Goal: Navigation & Orientation: Understand site structure

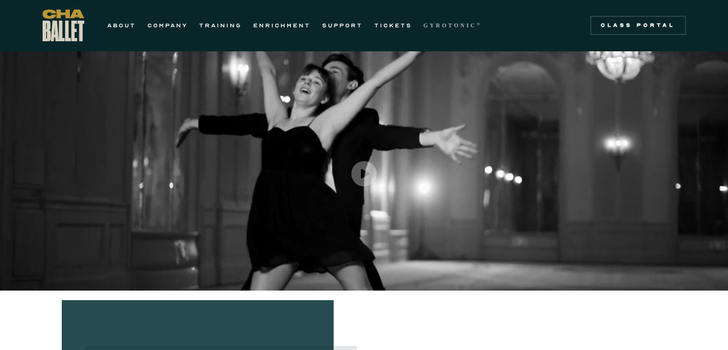
click at [434, 24] on strong "GYROTONIC" at bounding box center [450, 25] width 53 height 7
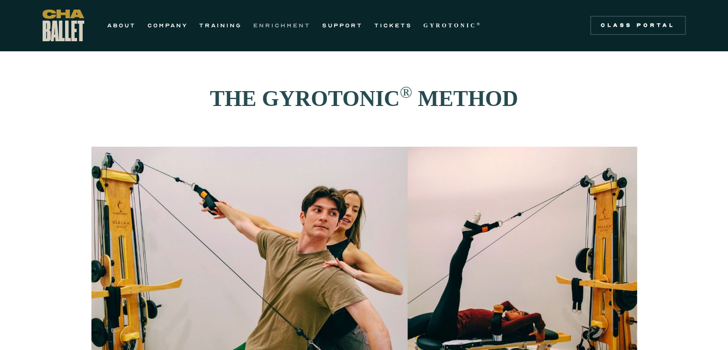
click at [287, 21] on link "ENRICHMENT" at bounding box center [281, 25] width 57 height 11
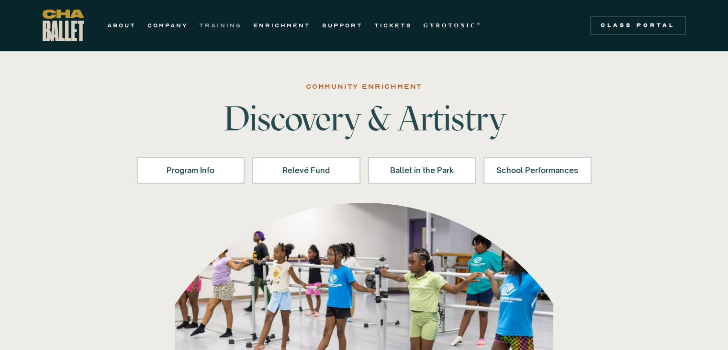
click at [231, 22] on link "TRAINING" at bounding box center [220, 25] width 43 height 11
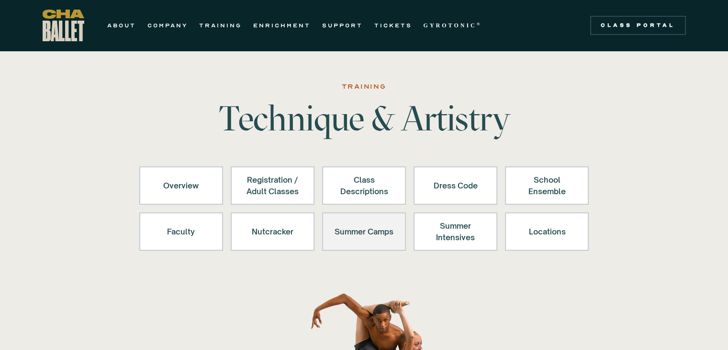
click at [348, 231] on div "Summer Camps" at bounding box center [364, 231] width 59 height 23
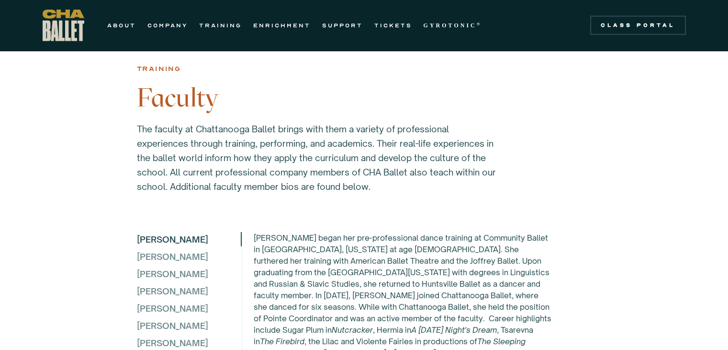
scroll to position [2458, 0]
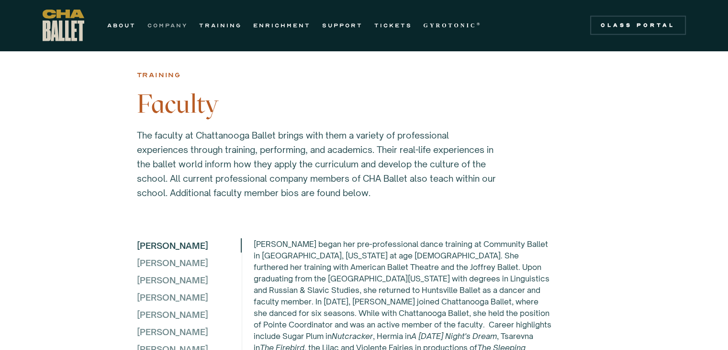
click at [171, 24] on link "COMPANY" at bounding box center [167, 25] width 40 height 11
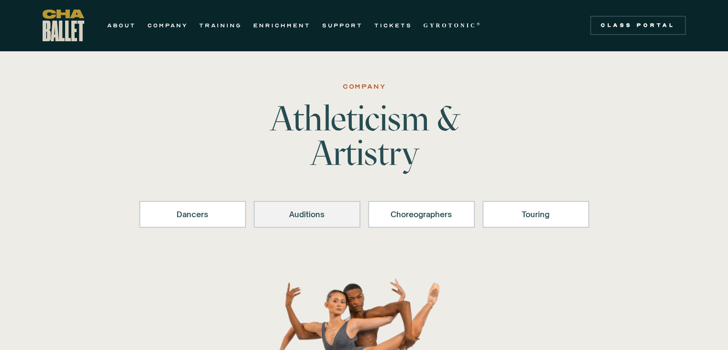
click at [302, 218] on div "Auditions" at bounding box center [307, 213] width 82 height 11
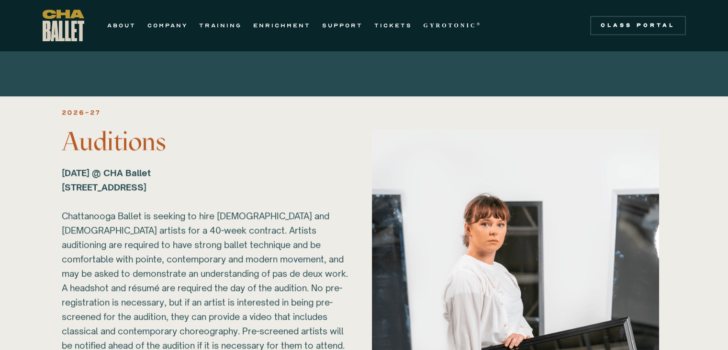
scroll to position [993, 0]
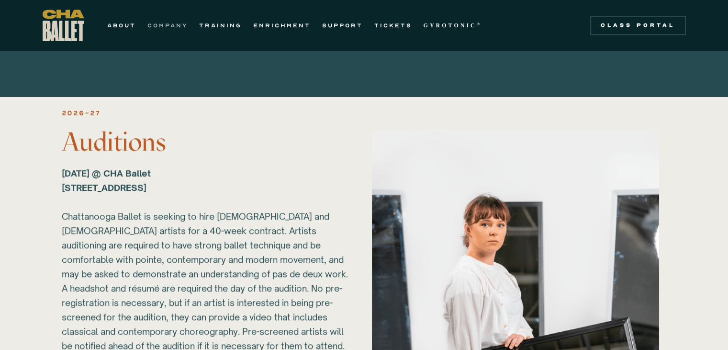
click at [169, 26] on link "COMPANY" at bounding box center [167, 25] width 40 height 11
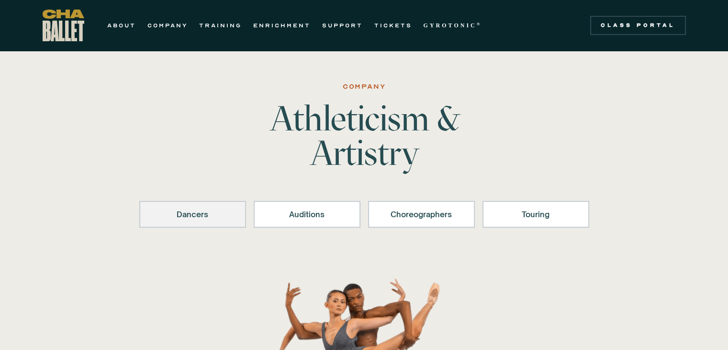
click at [187, 211] on div "Dancers" at bounding box center [193, 213] width 82 height 11
click at [120, 22] on link "ABOUT" at bounding box center [121, 25] width 29 height 11
